Goal: Transaction & Acquisition: Purchase product/service

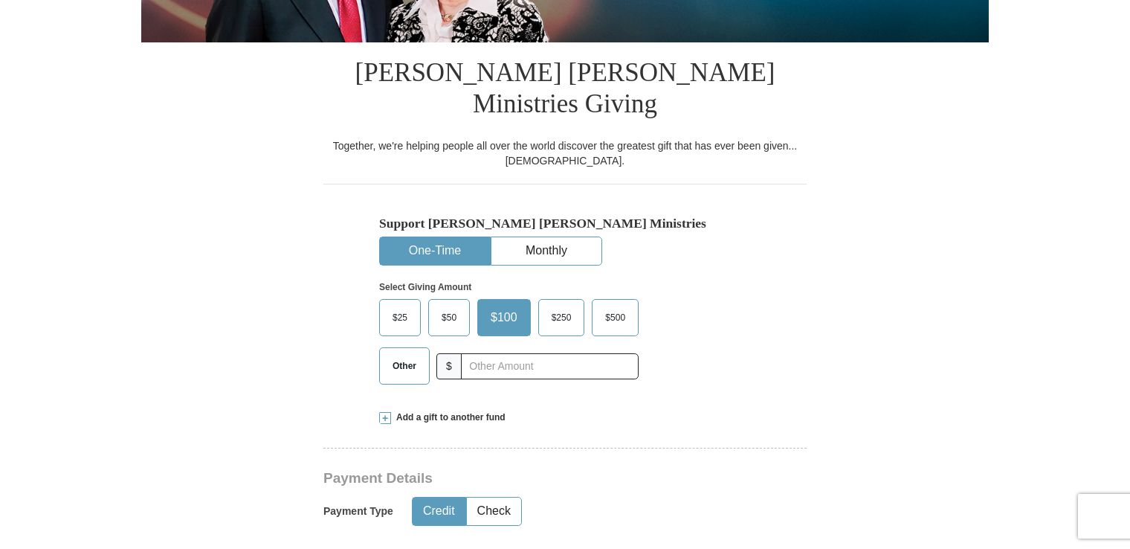
scroll to position [352, 0]
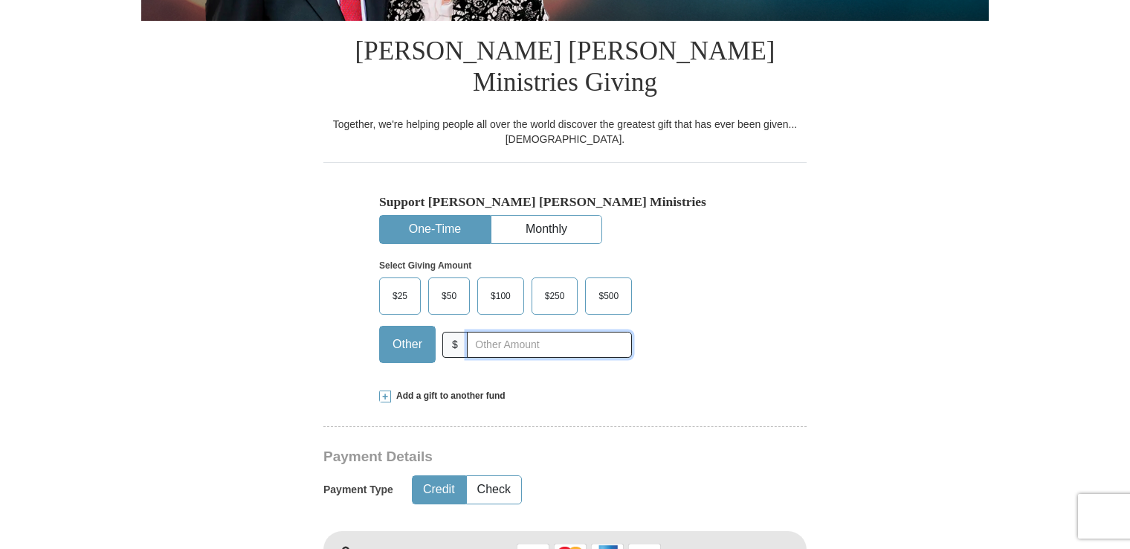
click at [480, 332] on input "text" at bounding box center [549, 345] width 165 height 26
type input "20.00"
click at [566, 216] on button "Monthly" at bounding box center [547, 230] width 110 height 28
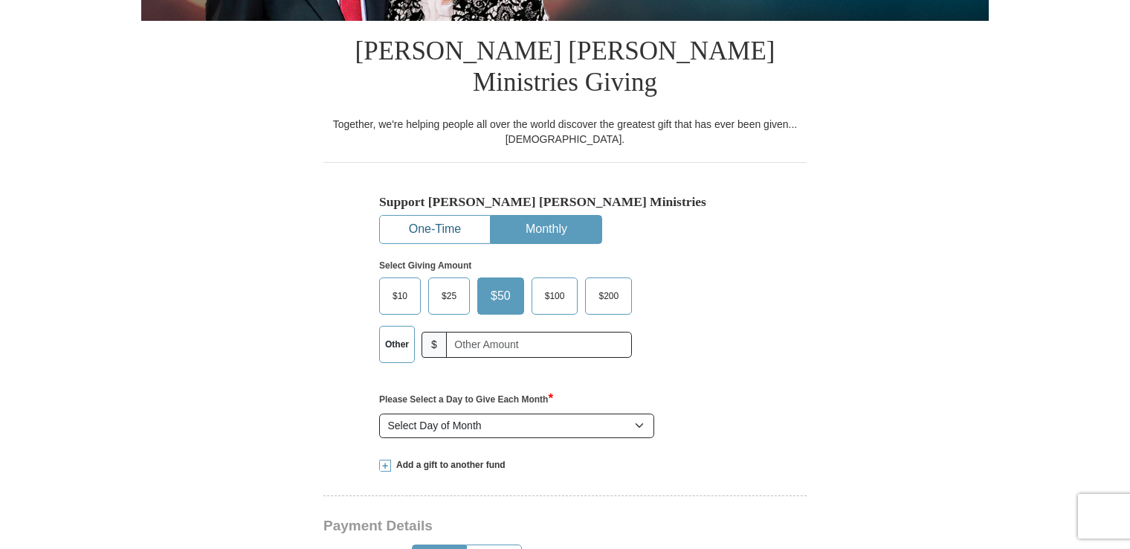
click at [420, 216] on button "One-Time" at bounding box center [435, 230] width 110 height 28
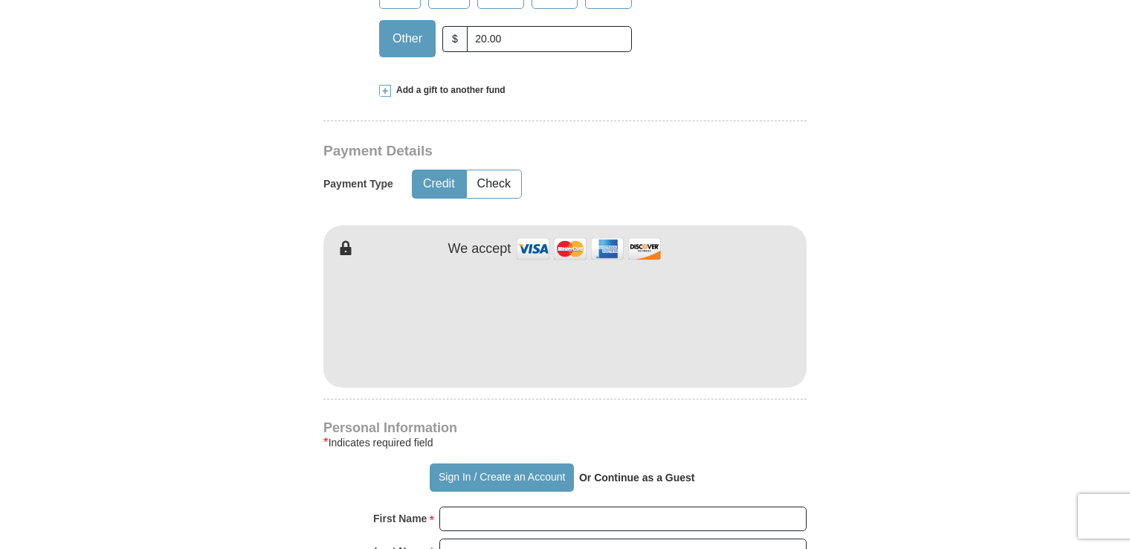
scroll to position [688, 0]
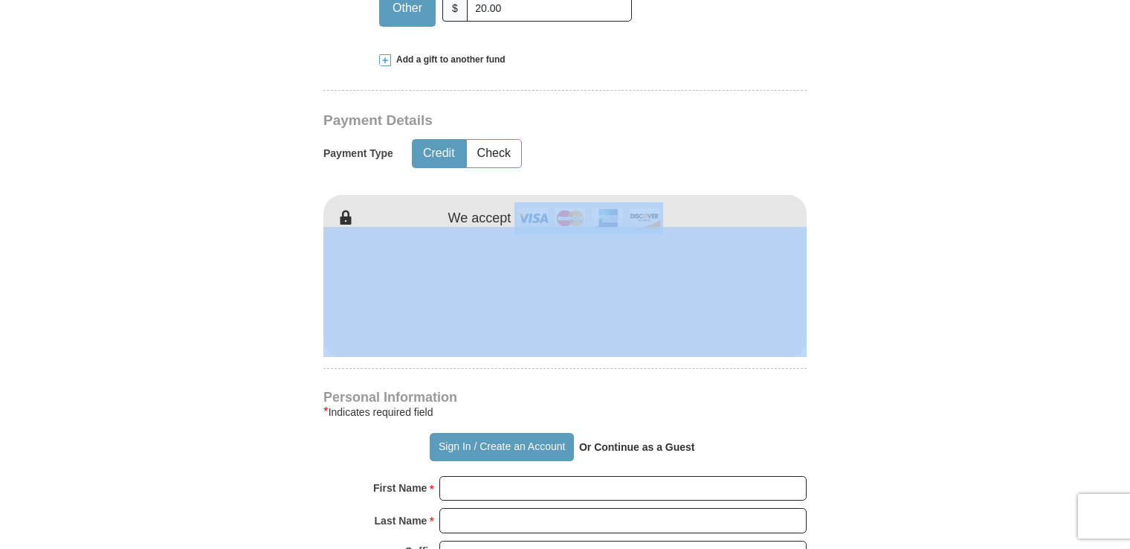
drag, startPoint x: 1130, startPoint y: 156, endPoint x: 1104, endPoint y: 260, distance: 107.1
drag, startPoint x: 1104, startPoint y: 260, endPoint x: 918, endPoint y: 242, distance: 186.8
click at [918, 242] on form "Already have an account? Sign in for faster giving. Don't have an account? Crea…" at bounding box center [565, 304] width 848 height 1865
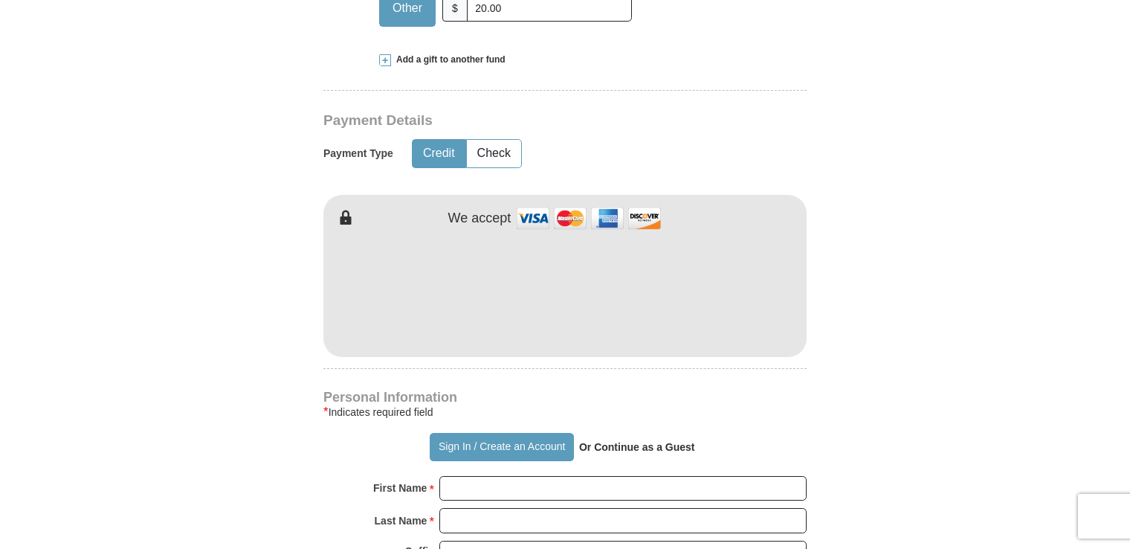
click at [858, 143] on form "Already have an account? Sign in for faster giving. Don't have an account? Crea…" at bounding box center [565, 304] width 848 height 1865
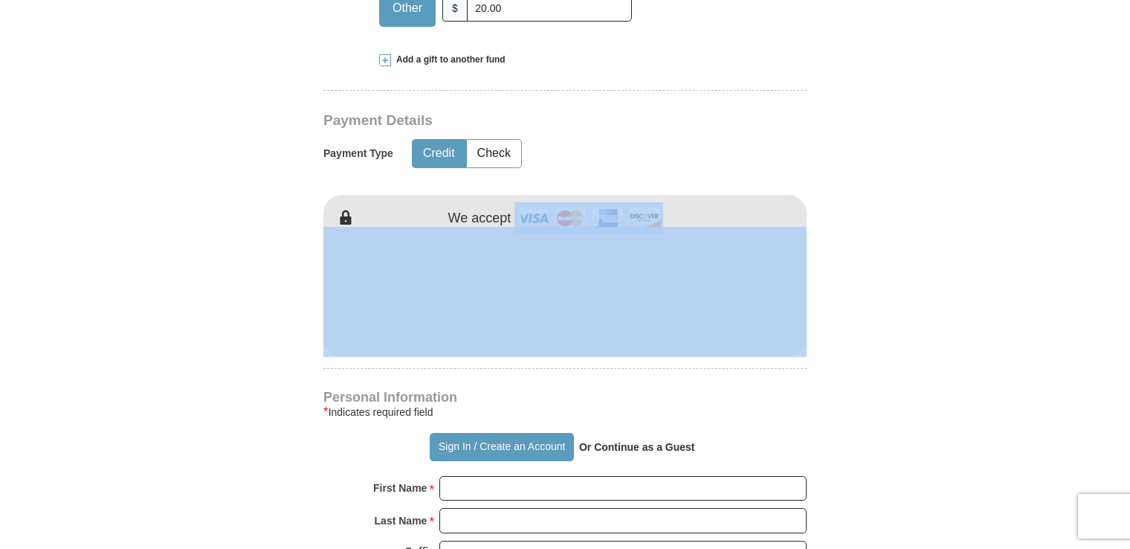
drag, startPoint x: 1130, startPoint y: 157, endPoint x: 1127, endPoint y: 237, distance: 79.6
drag, startPoint x: 1127, startPoint y: 237, endPoint x: 937, endPoint y: 236, distance: 190.4
click at [937, 236] on form "Already have an account? Sign in for faster giving. Don't have an account? Crea…" at bounding box center [565, 304] width 848 height 1865
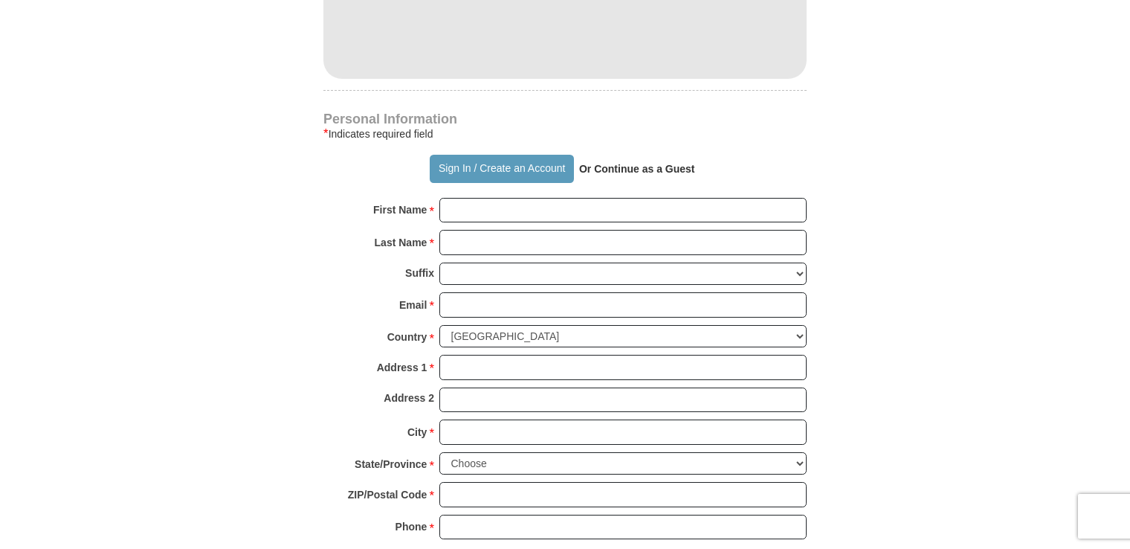
scroll to position [1003, 0]
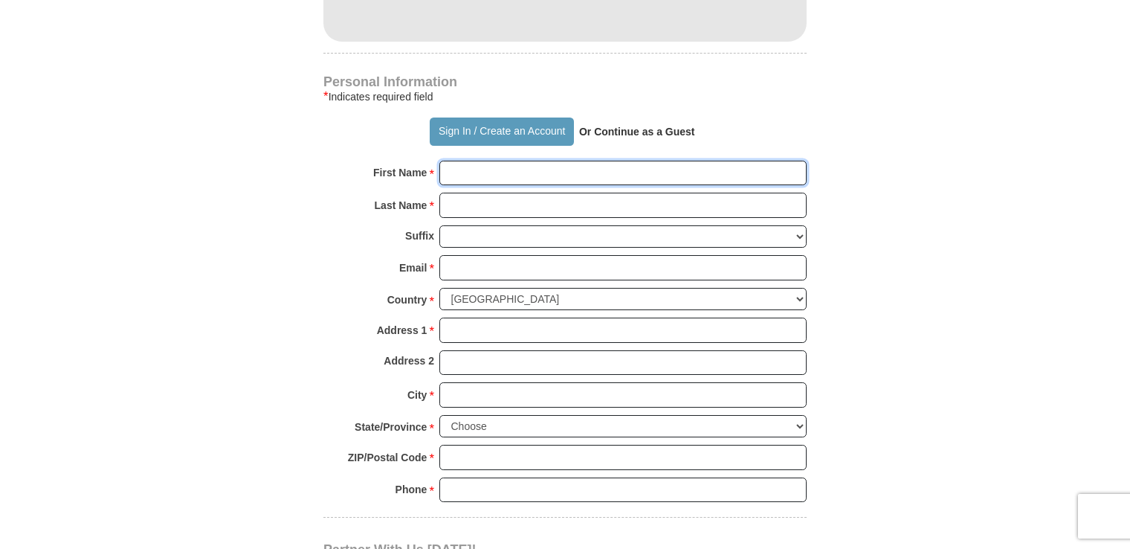
click at [628, 161] on input "First Name *" at bounding box center [623, 173] width 367 height 25
type input "[PERSON_NAME]"
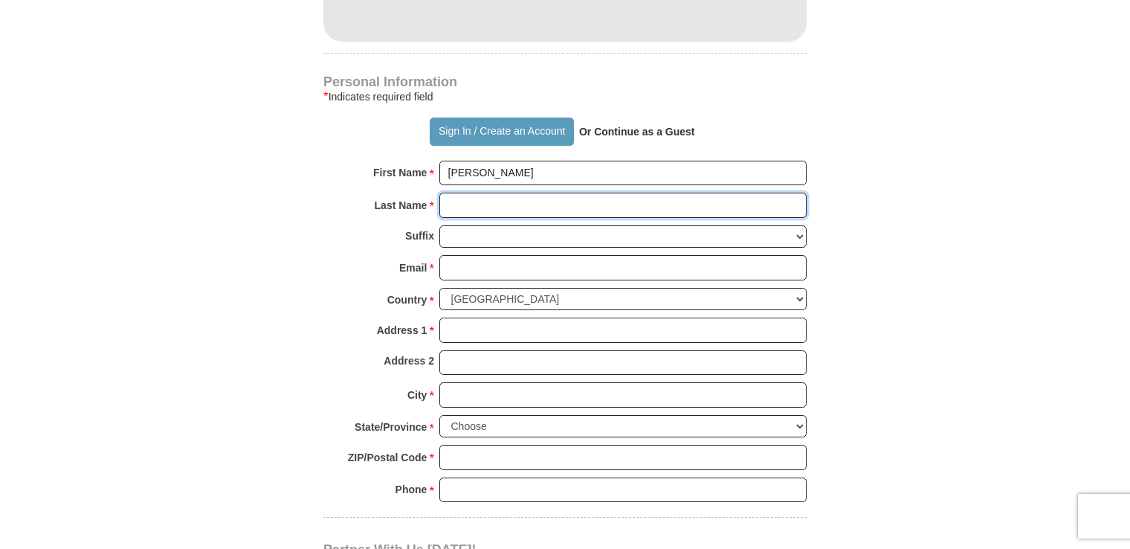
type input "Talbot"
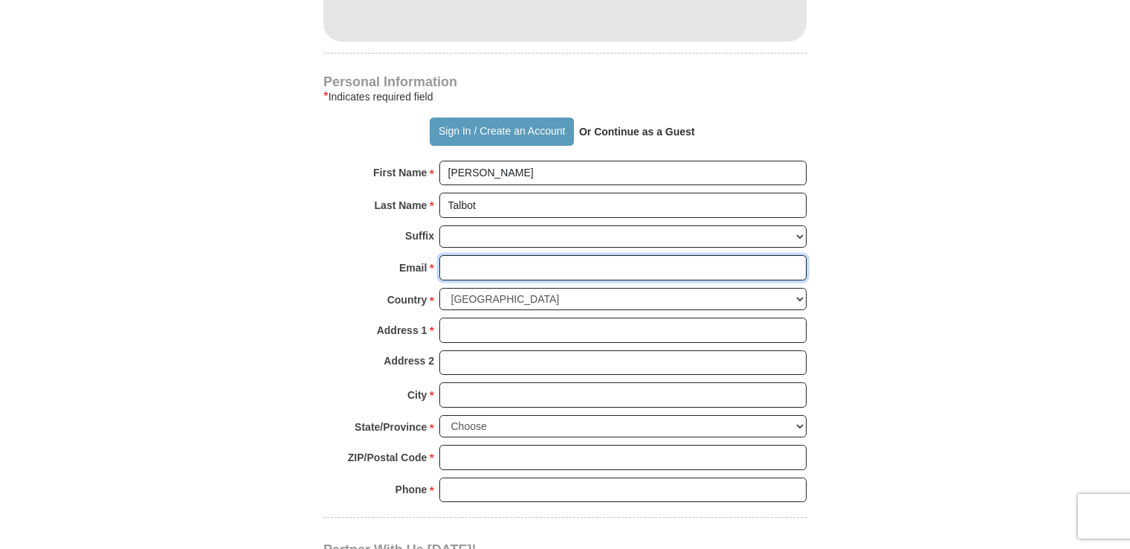
type input "[EMAIL_ADDRESS][DOMAIN_NAME]"
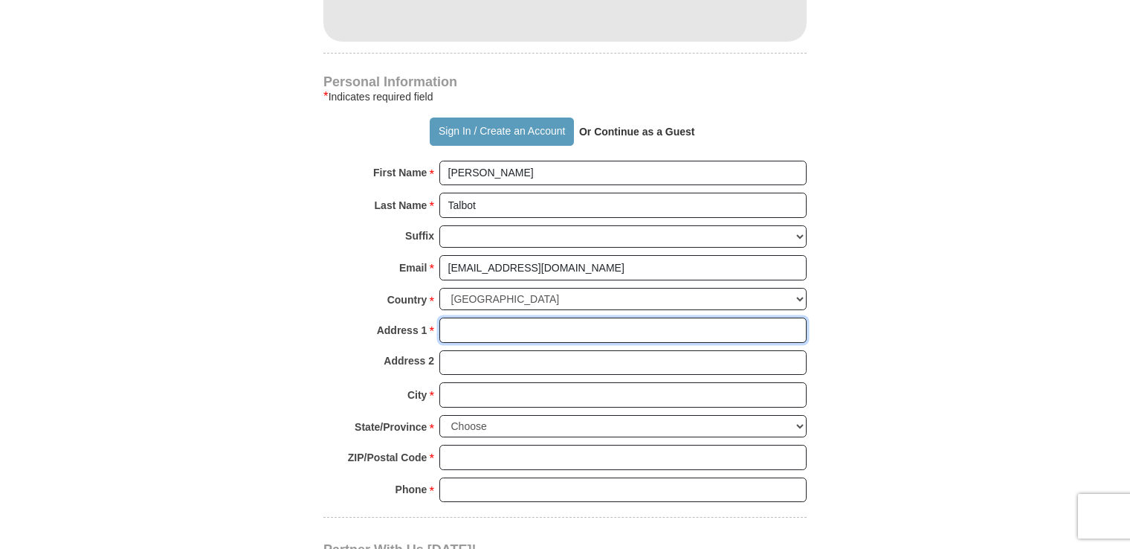
type input "P.O. Box 670"
type input "[STREET_ADDRESS]"
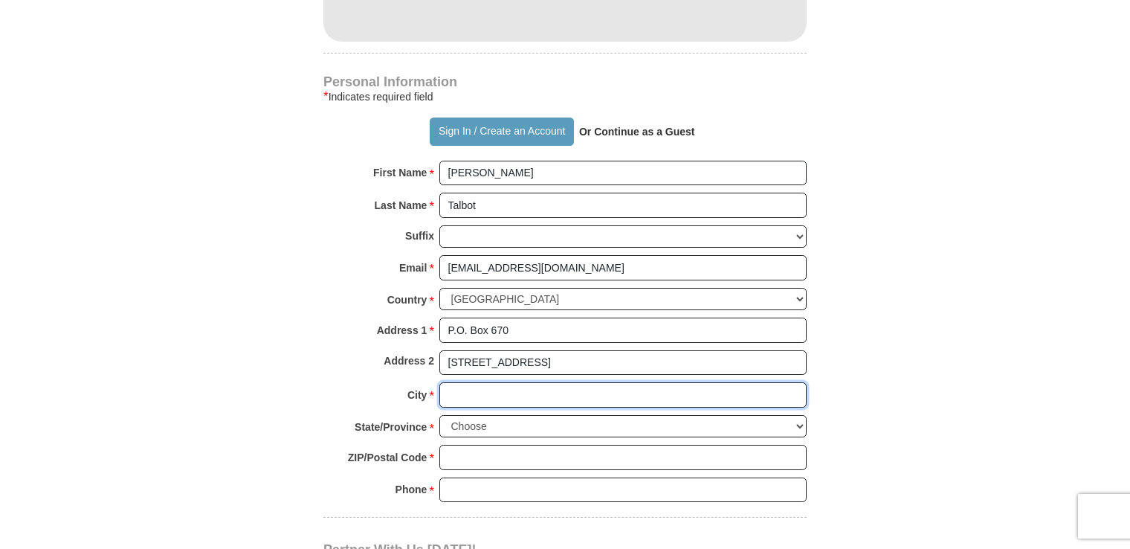
type input "[GEOGRAPHIC_DATA]"
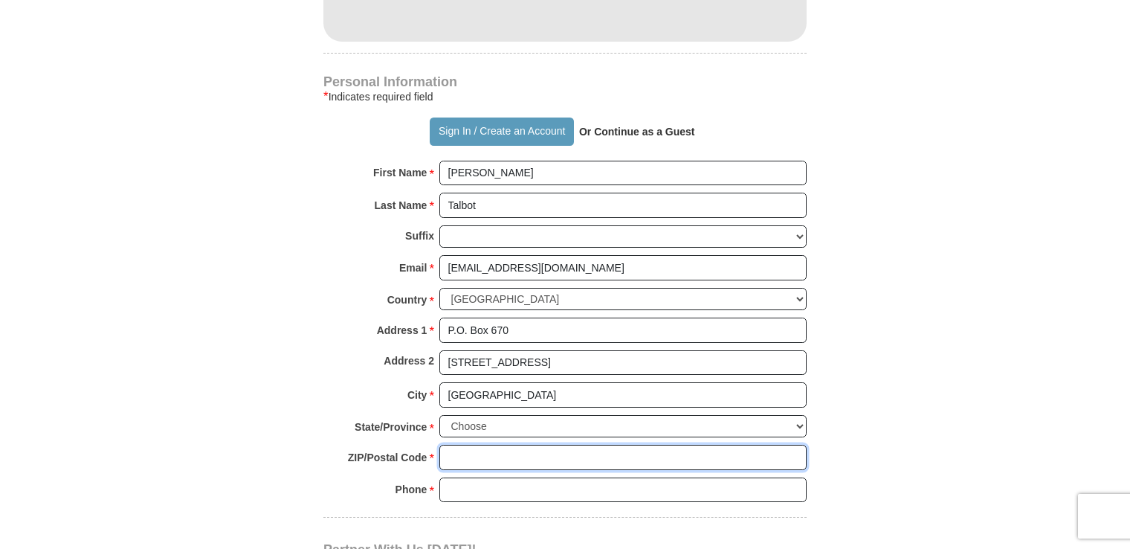
type input "49622"
type input "2313502375"
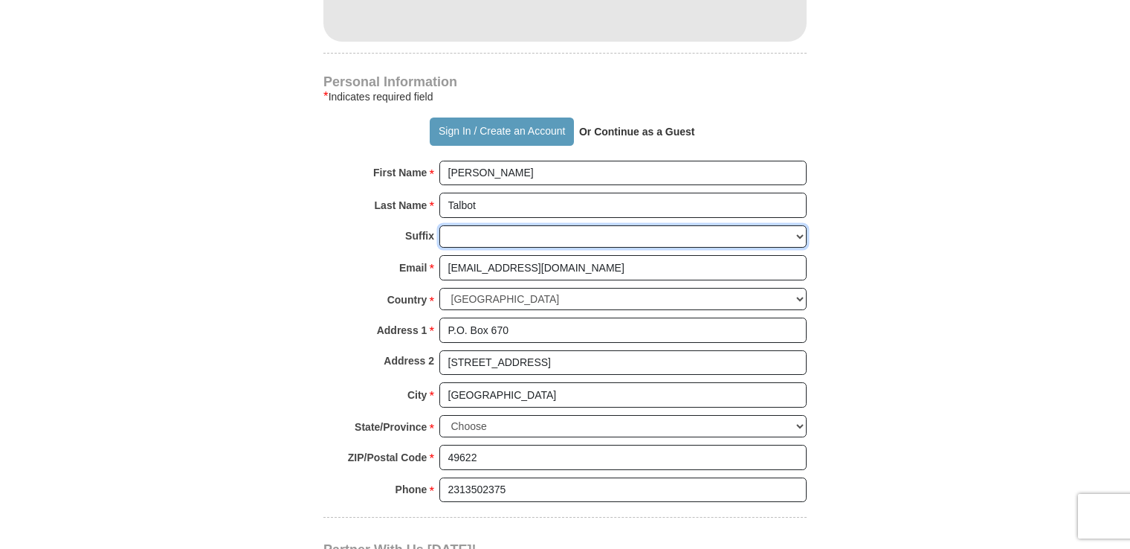
click at [794, 225] on select "[PERSON_NAME] I II III IV V VI" at bounding box center [623, 236] width 367 height 23
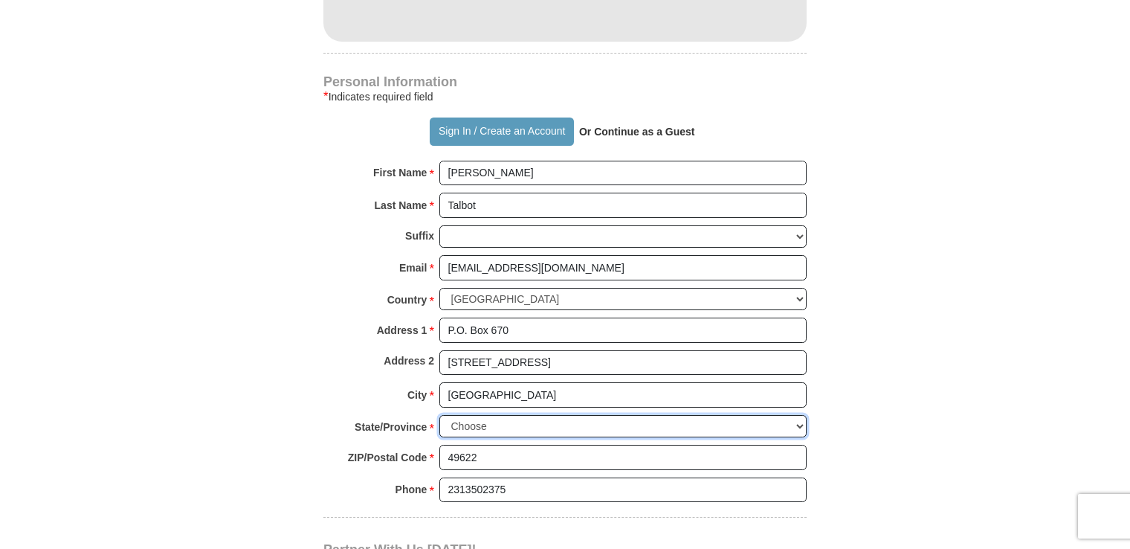
click at [653, 415] on select "Choose [US_STATE] [US_STATE] [US_STATE] [US_STATE] [US_STATE] Armed Forces Amer…" at bounding box center [623, 426] width 367 height 23
select select "MI"
click at [440, 415] on select "Choose [US_STATE] [US_STATE] [US_STATE] [US_STATE] [US_STATE] Armed Forces Amer…" at bounding box center [623, 426] width 367 height 23
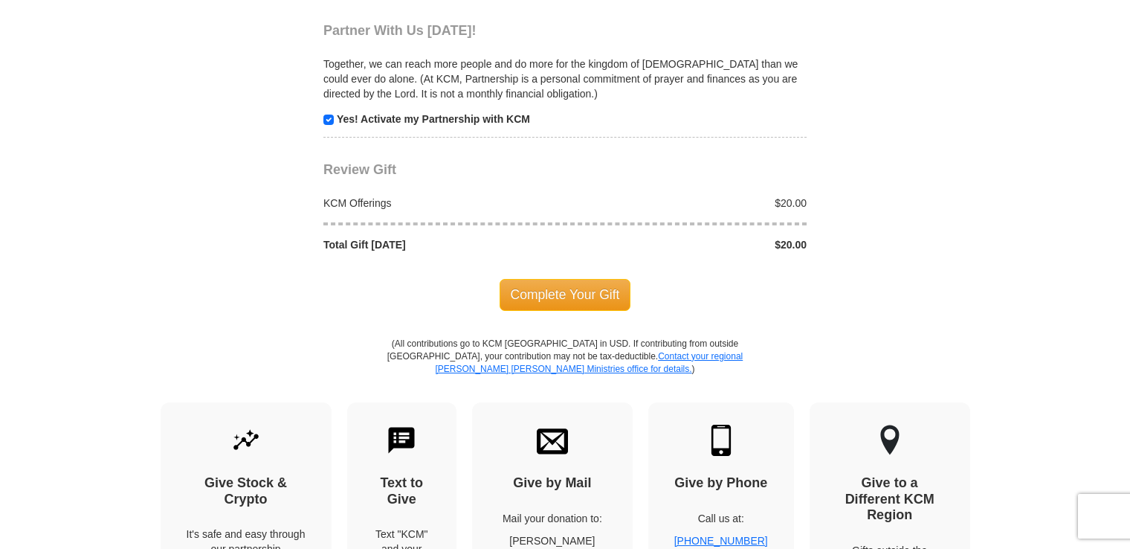
scroll to position [1556, 0]
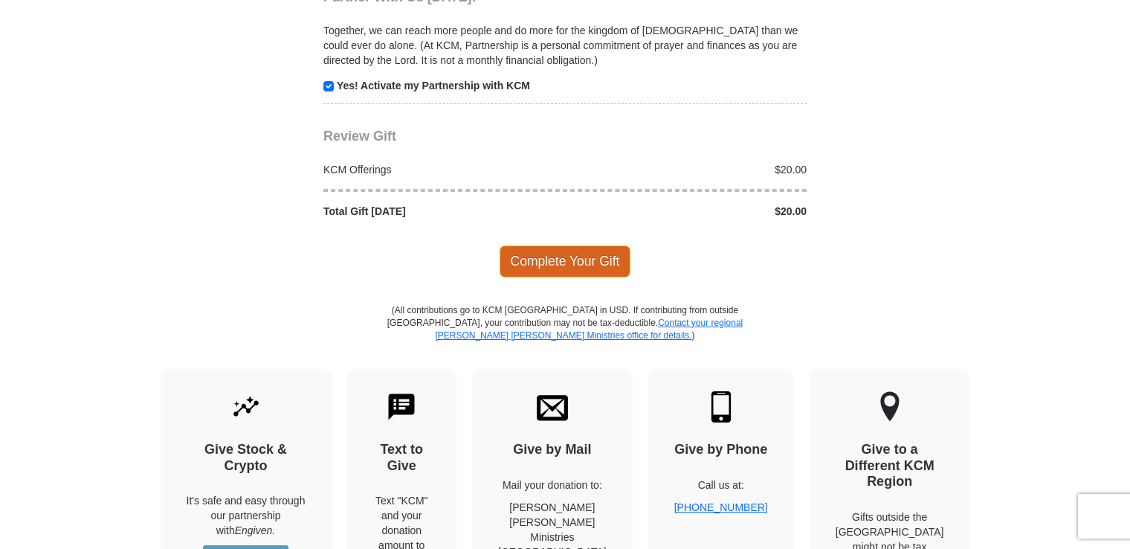
click at [586, 245] on span "Complete Your Gift" at bounding box center [566, 260] width 132 height 31
